Goal: Task Accomplishment & Management: Use online tool/utility

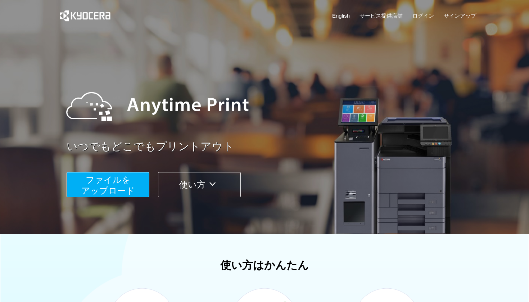
click at [423, 12] on link "ログイン" at bounding box center [423, 16] width 22 height 8
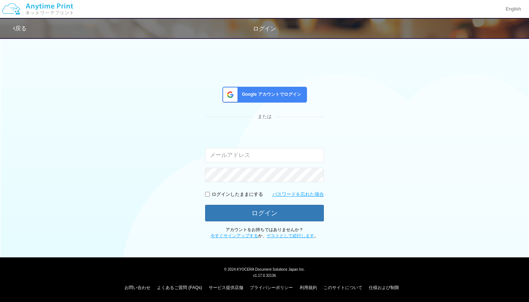
click at [272, 90] on div "Google アカウントでログイン" at bounding box center [264, 95] width 85 height 16
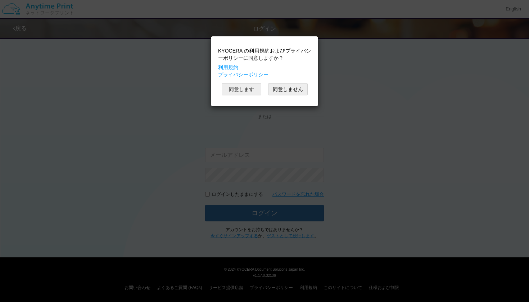
click at [245, 86] on button "同意します" at bounding box center [242, 89] width 40 height 12
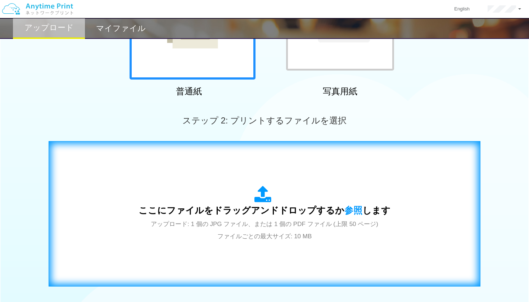
scroll to position [133, 0]
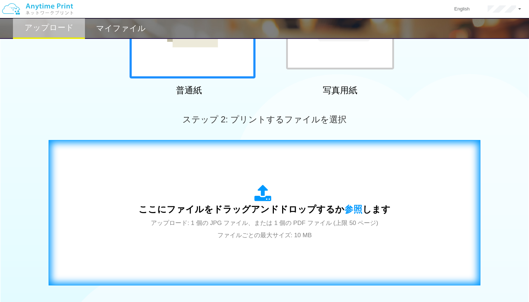
click at [267, 200] on icon at bounding box center [264, 194] width 20 height 18
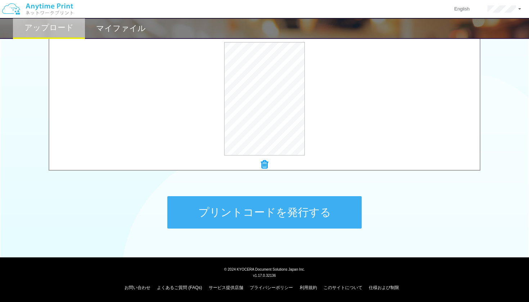
scroll to position [245, 0]
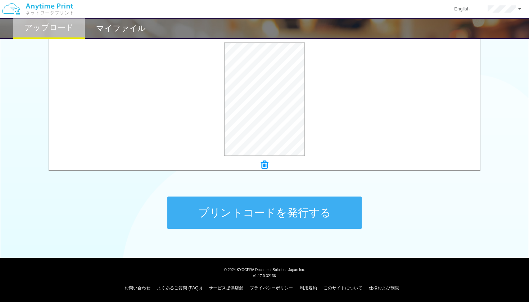
click at [275, 209] on button "プリントコードを発行する" at bounding box center [264, 212] width 194 height 32
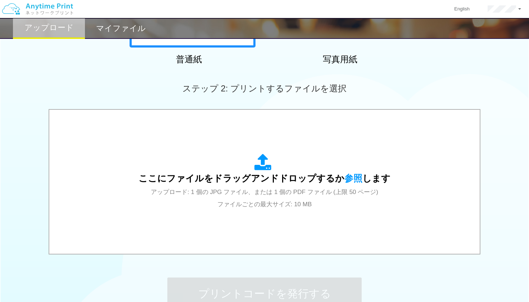
scroll to position [217, 0]
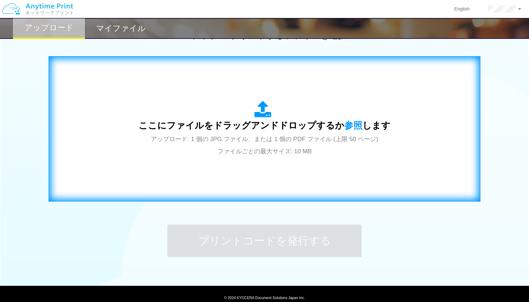
click at [275, 140] on span "アップロード: 1 個の JPG ファイル、または 1 個の PDF ファイル (上限 50 ページ) ファイルごとの最大サイズ: 10 MB" at bounding box center [264, 145] width 227 height 19
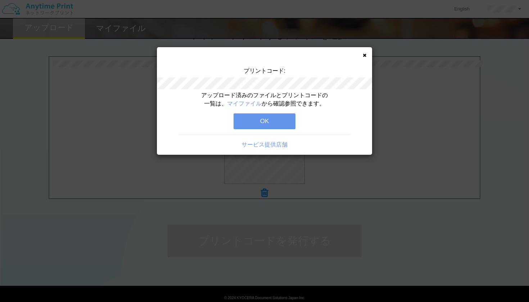
click at [264, 121] on button "OK" at bounding box center [265, 121] width 62 height 16
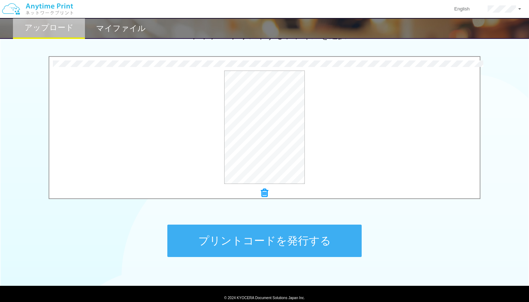
click at [264, 236] on button "プリントコードを発行する" at bounding box center [264, 241] width 194 height 32
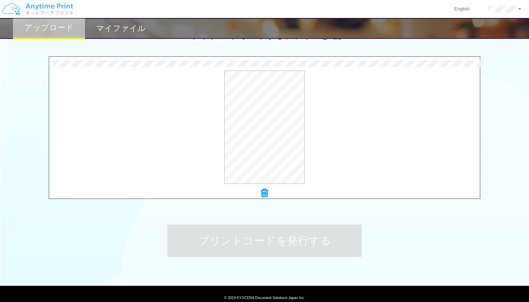
scroll to position [0, 0]
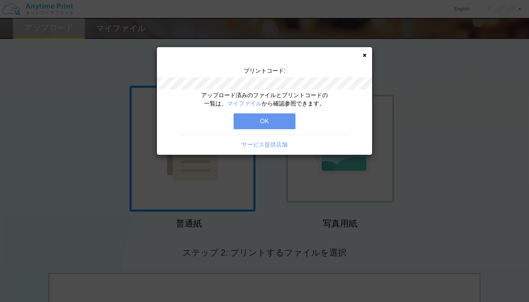
click at [279, 114] on button "OK" at bounding box center [265, 121] width 62 height 16
